Goal: Transaction & Acquisition: Purchase product/service

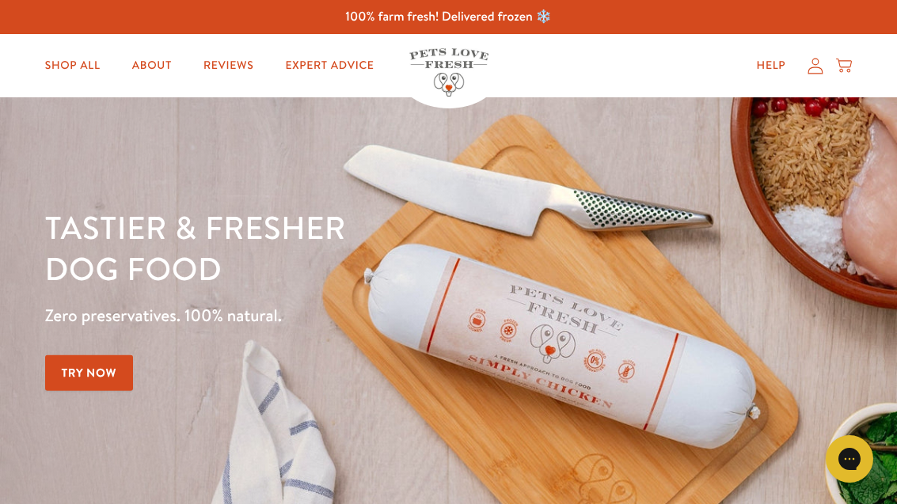
click at [78, 70] on link "Shop All" at bounding box center [72, 66] width 81 height 32
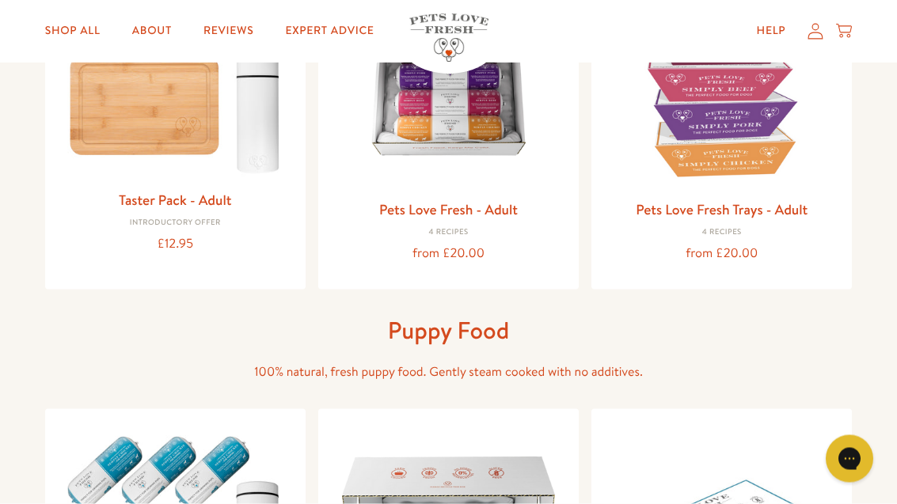
scroll to position [294, 0]
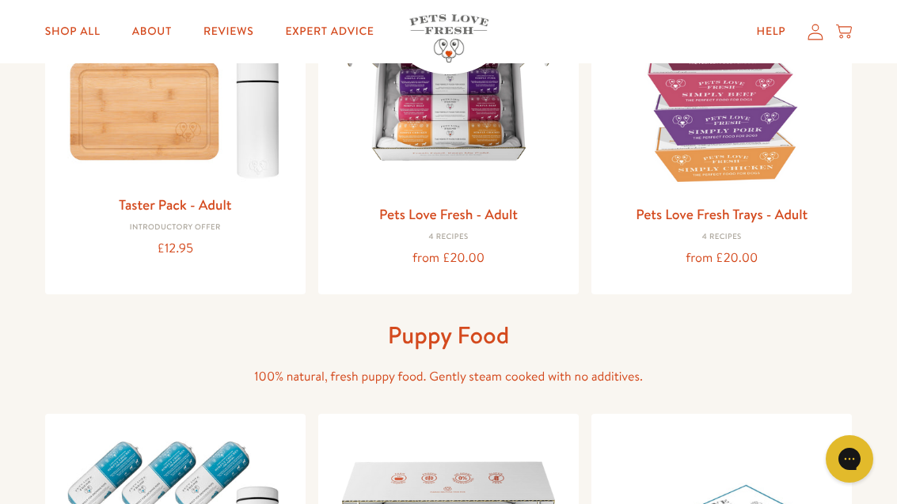
click at [742, 210] on link "Pets Love Fresh Trays - Adult" at bounding box center [722, 214] width 172 height 20
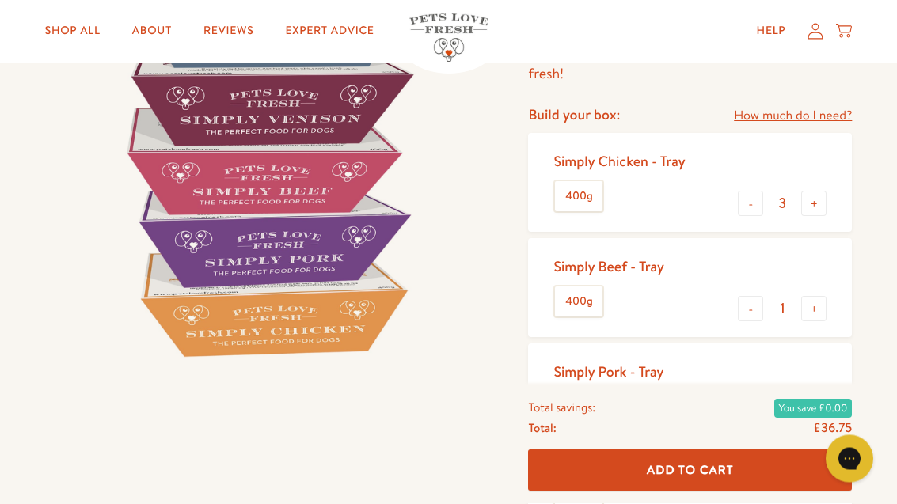
scroll to position [210, 0]
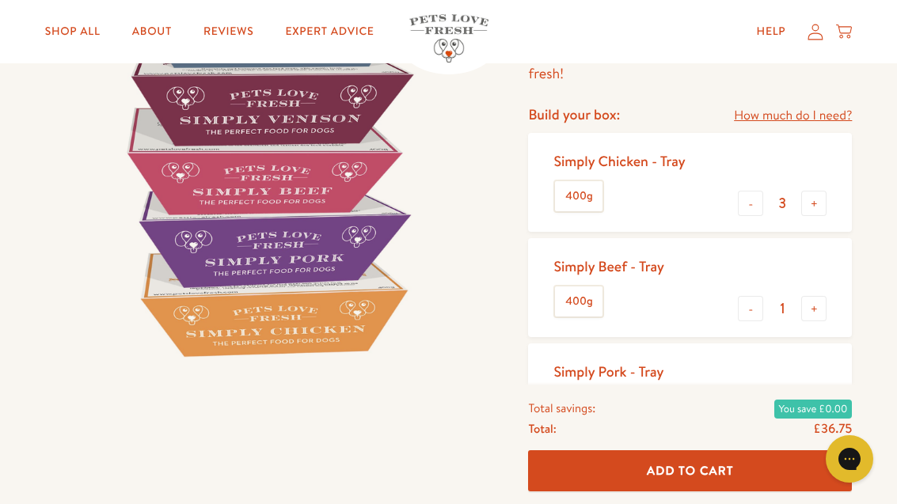
click at [746, 211] on button "-" at bounding box center [750, 203] width 25 height 25
click at [755, 207] on button "-" at bounding box center [750, 203] width 25 height 25
type input "1"
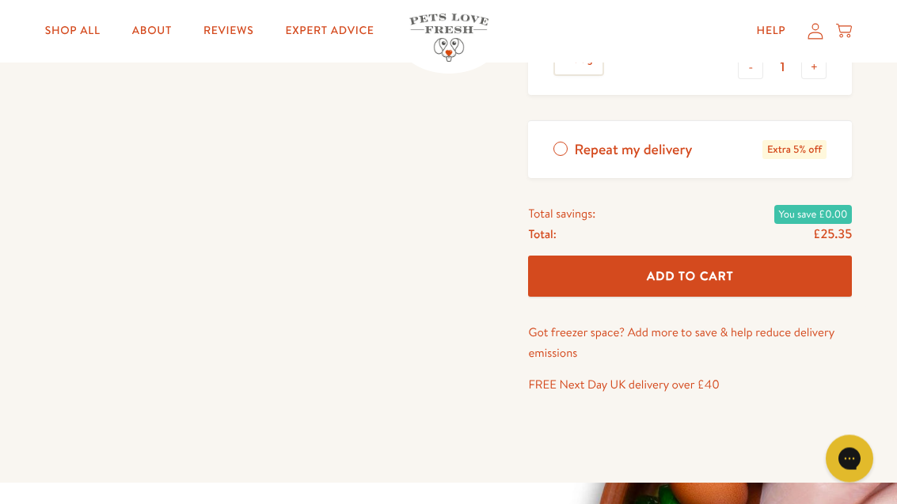
scroll to position [663, 0]
click at [730, 272] on span "Add To Cart" at bounding box center [690, 276] width 87 height 17
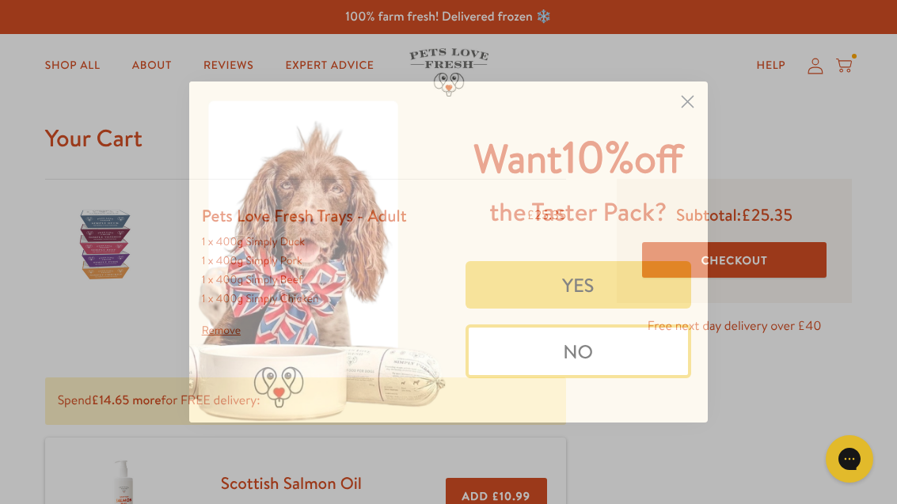
scroll to position [3, 0]
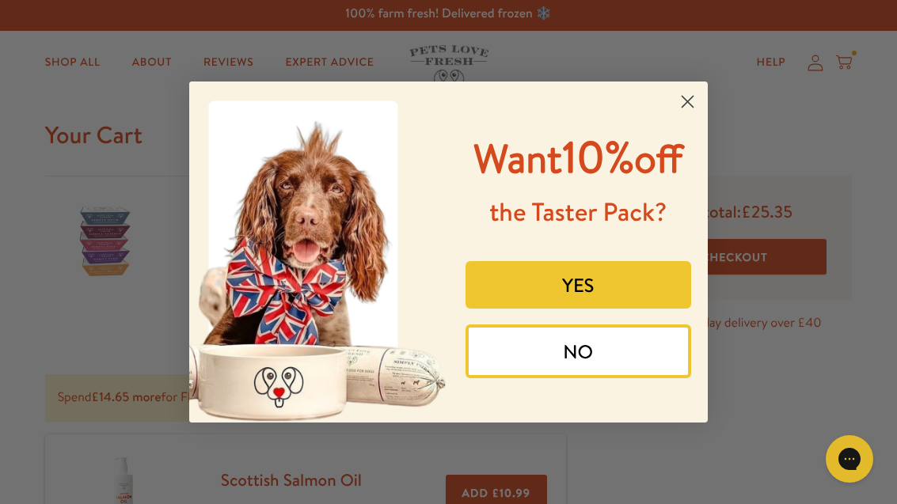
click at [696, 89] on circle "Close dialog" at bounding box center [687, 102] width 26 height 26
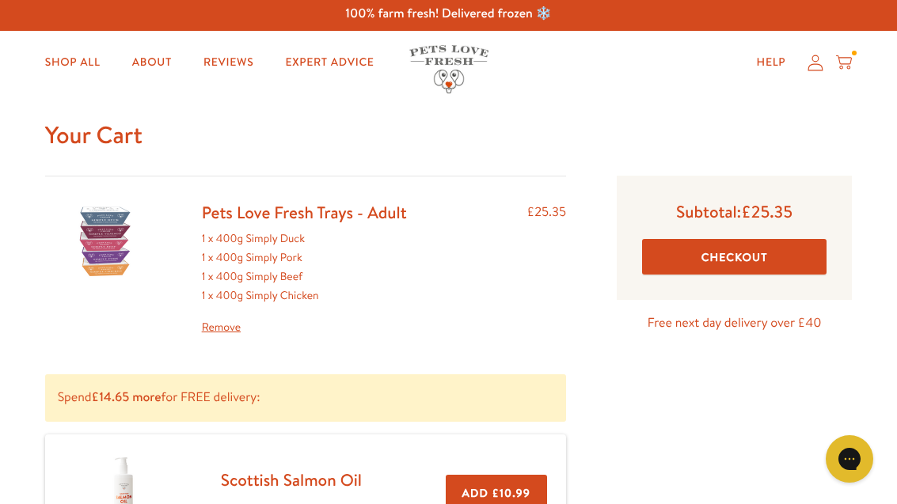
scroll to position [0, 0]
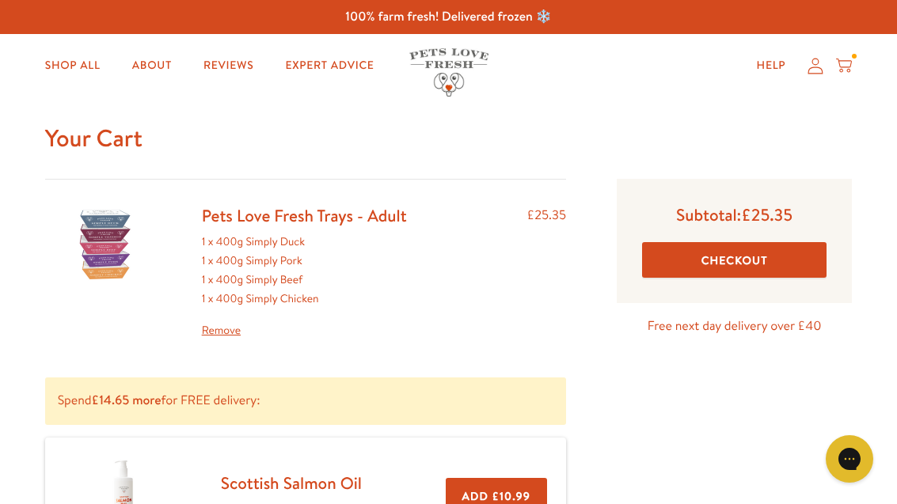
click at [761, 261] on button "Checkout" at bounding box center [734, 260] width 184 height 36
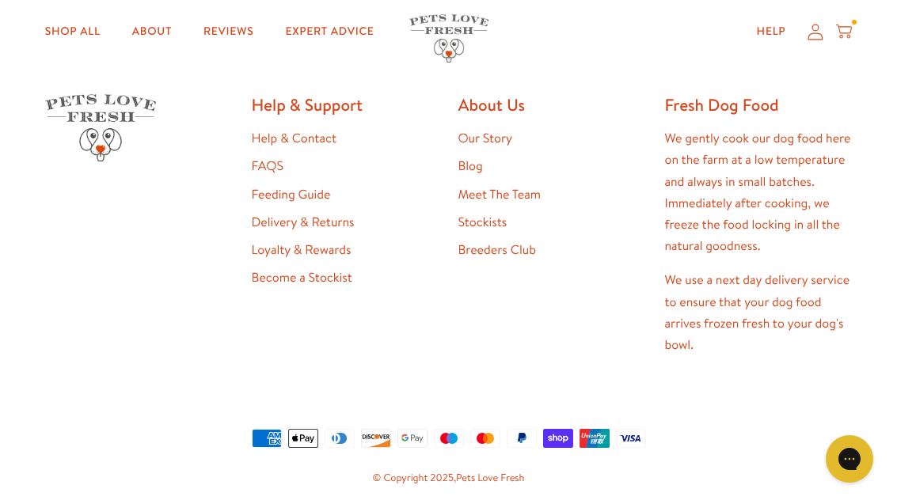
scroll to position [932, 0]
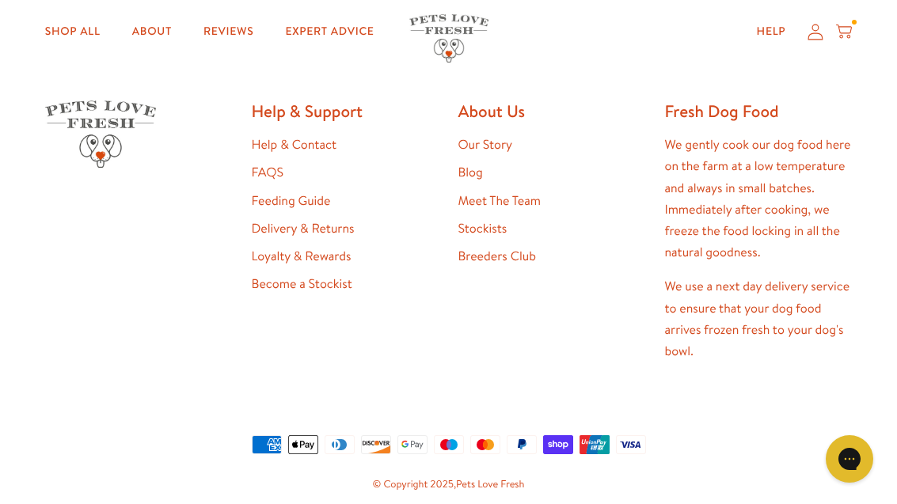
click at [352, 220] on link "Delivery & Returns" at bounding box center [303, 228] width 103 height 17
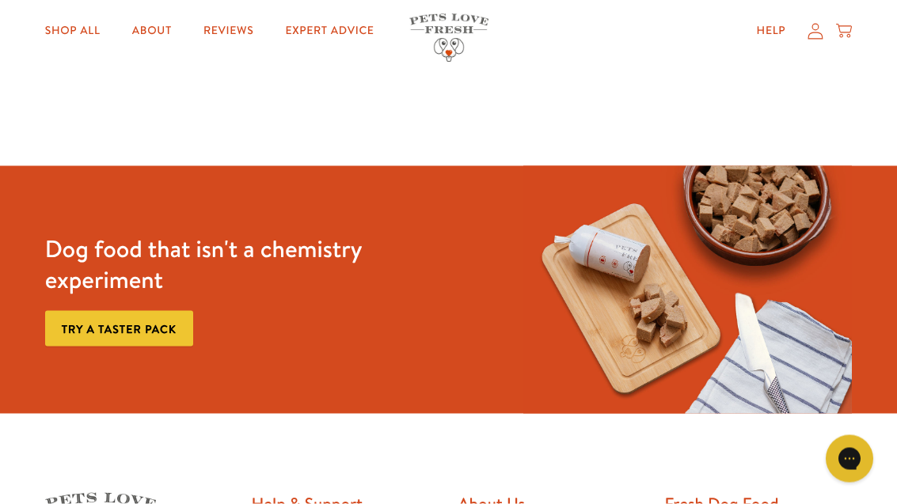
scroll to position [1764, 0]
